Goal: Find specific page/section: Find specific page/section

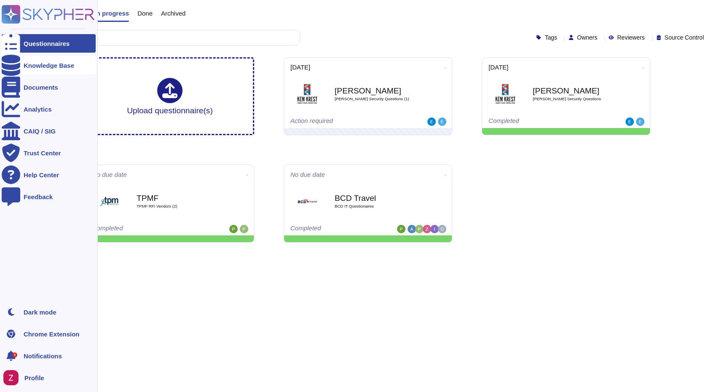
click at [44, 66] on div "Knowledge Base" at bounding box center [49, 65] width 51 height 6
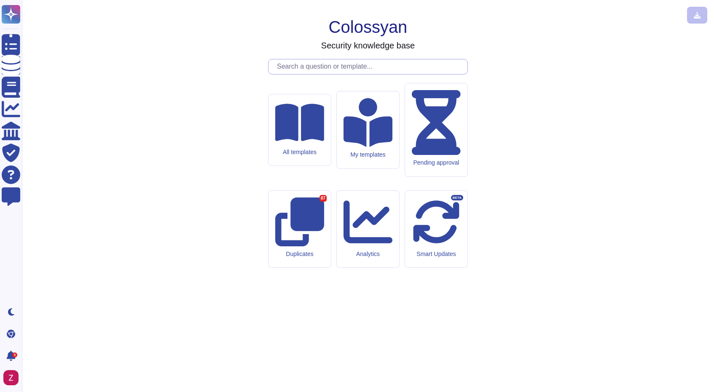
click at [301, 74] on input "text" at bounding box center [370, 66] width 195 height 15
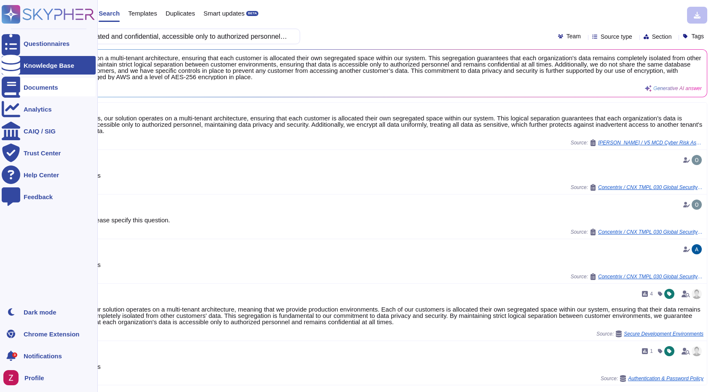
click at [54, 83] on div "Documents" at bounding box center [49, 87] width 94 height 19
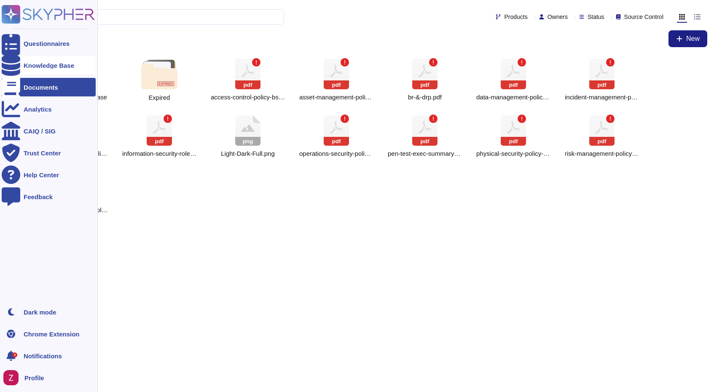
click at [13, 67] on icon at bounding box center [11, 65] width 19 height 21
